Goal: Information Seeking & Learning: Check status

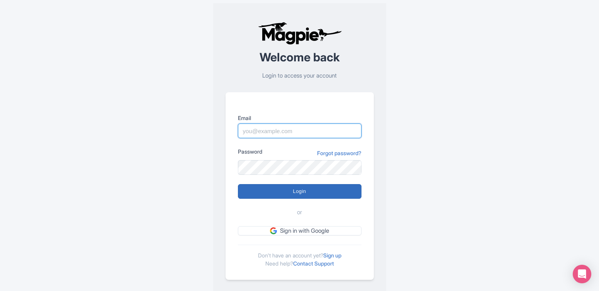
type input "Jason@961interactive.com"
click at [309, 193] on input "Login" at bounding box center [300, 191] width 124 height 15
type input "Logging in..."
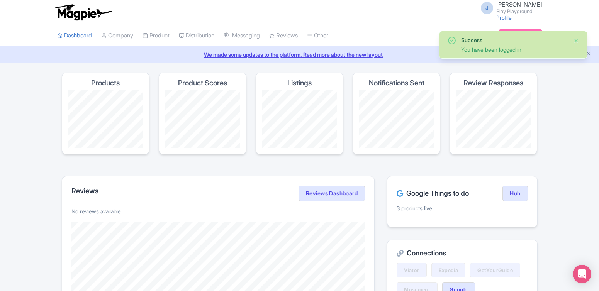
drag, startPoint x: 575, startPoint y: 42, endPoint x: 564, endPoint y: 59, distance: 20.7
click at [574, 41] on button "Close" at bounding box center [576, 40] width 6 height 9
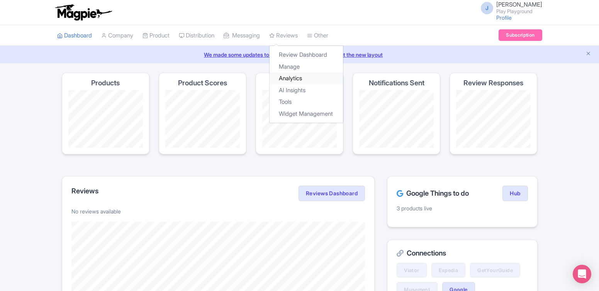
click at [295, 78] on link "Analytics" at bounding box center [306, 79] width 73 height 12
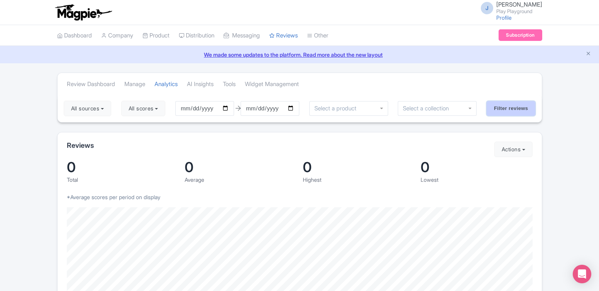
click at [513, 110] on input "Filter reviews" at bounding box center [511, 108] width 49 height 15
click at [100, 108] on button "1 source" at bounding box center [84, 108] width 41 height 15
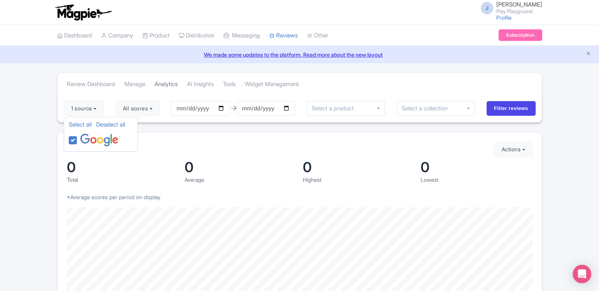
click at [158, 94] on link "Analytics" at bounding box center [165, 84] width 23 height 21
